Goal: Ask a question

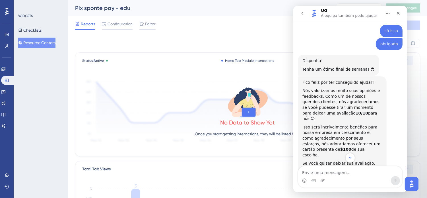
scroll to position [339, 0]
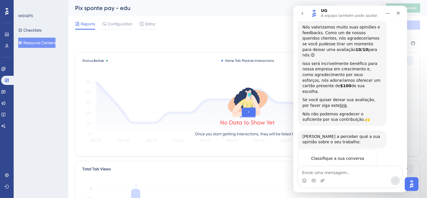
click at [353, 171] on textarea "Envie uma mensagem..." at bounding box center [350, 171] width 104 height 10
type textarea "eu já fiz essa avaliação pode ser feita novamente?"
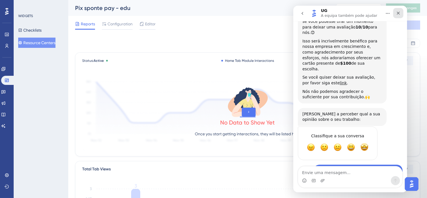
click at [397, 15] on icon "Fechar" at bounding box center [397, 13] width 5 height 5
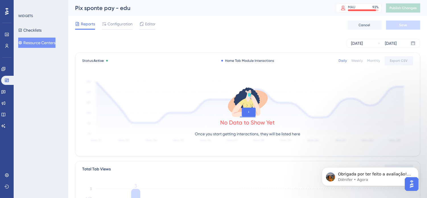
scroll to position [411, 0]
click at [385, 175] on p "Obrigada por ter feito a avaliação! Agradecemos muito seu feedback! 🤗 Neste cas…" at bounding box center [373, 174] width 73 height 6
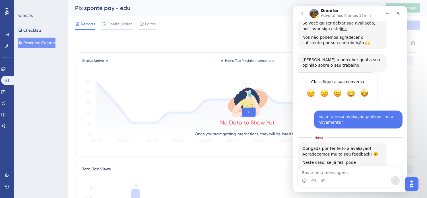
scroll to position [421, 0]
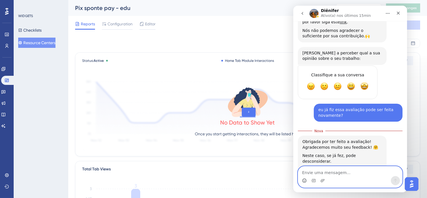
click at [304, 182] on icon "Seletor de emoji" at bounding box center [304, 180] width 5 height 5
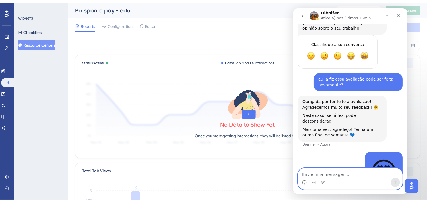
scroll to position [453, 0]
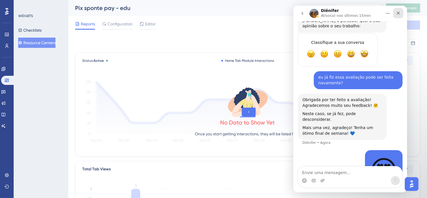
drag, startPoint x: 399, startPoint y: 11, endPoint x: 407, endPoint y: 52, distance: 41.0
click at [399, 11] on icon "Fechar" at bounding box center [397, 13] width 5 height 5
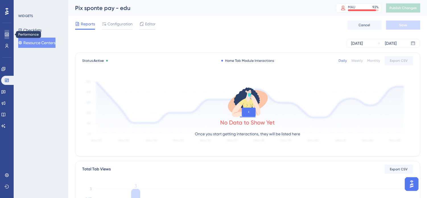
click at [7, 33] on icon at bounding box center [7, 34] width 5 height 5
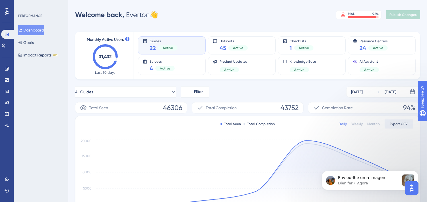
scroll to position [517, 0]
click at [376, 183] on p "Diênifer • Agora" at bounding box center [367, 183] width 61 height 5
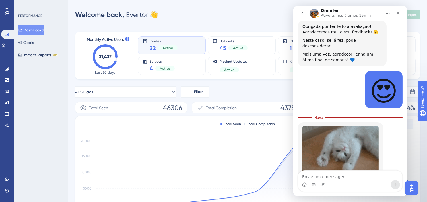
scroll to position [527, 0]
click at [400, 14] on div "Fechar" at bounding box center [398, 13] width 10 height 10
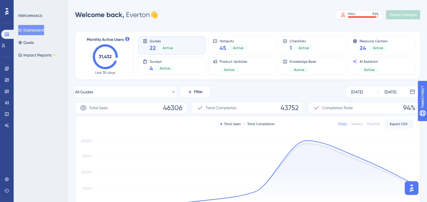
click at [310, 13] on div "Welcome back, Everton 👋 MAU 92 % Click to see add-on and upgrade options Publis…" at bounding box center [247, 14] width 345 height 11
click at [293, 17] on div "Welcome back, Everton 👋 MAU 92 % Click to see add-on and upgrade options Publis…" at bounding box center [247, 14] width 345 height 11
